Goal: Task Accomplishment & Management: Use online tool/utility

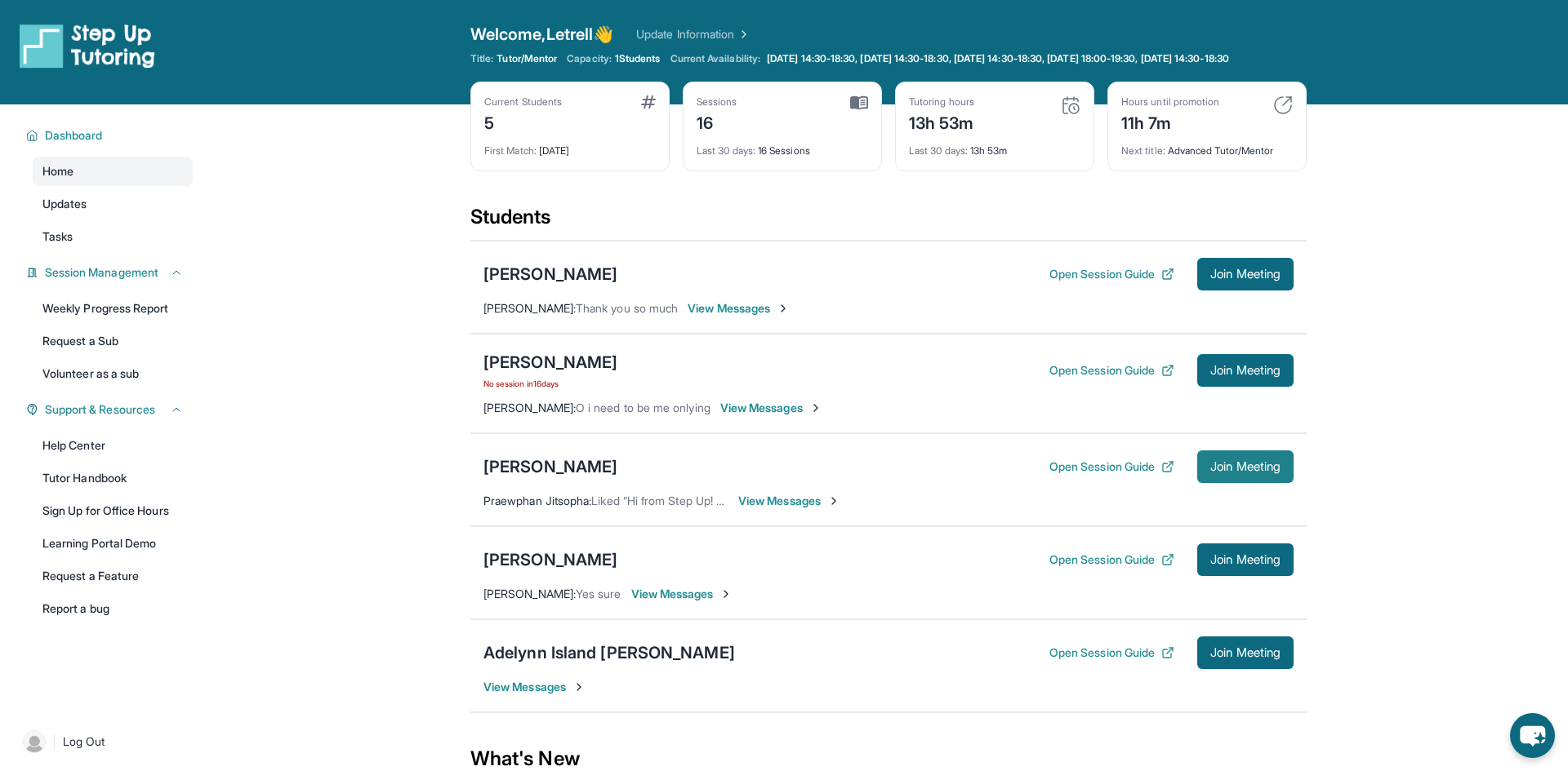
click at [1253, 472] on span "Join Meeting" at bounding box center [1245, 467] width 70 height 10
click at [564, 478] on div "[PERSON_NAME]" at bounding box center [550, 467] width 134 height 23
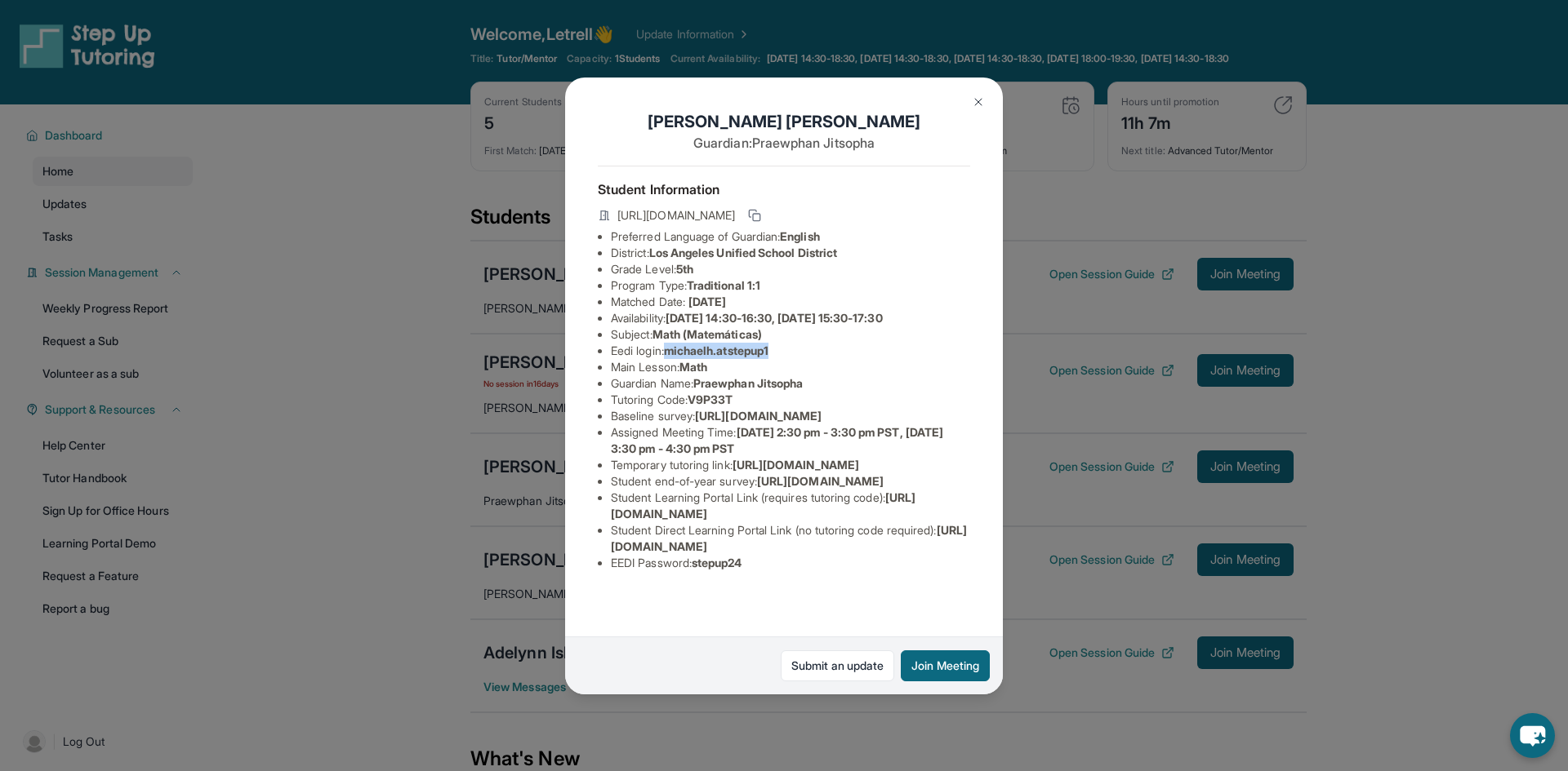
drag, startPoint x: 673, startPoint y: 347, endPoint x: 803, endPoint y: 352, distance: 130.1
click at [803, 352] on li "Eedi login : [PERSON_NAME].atstepup1" at bounding box center [790, 351] width 360 height 16
copy span "michaelh.atstepup1"
